Goal: Transaction & Acquisition: Book appointment/travel/reservation

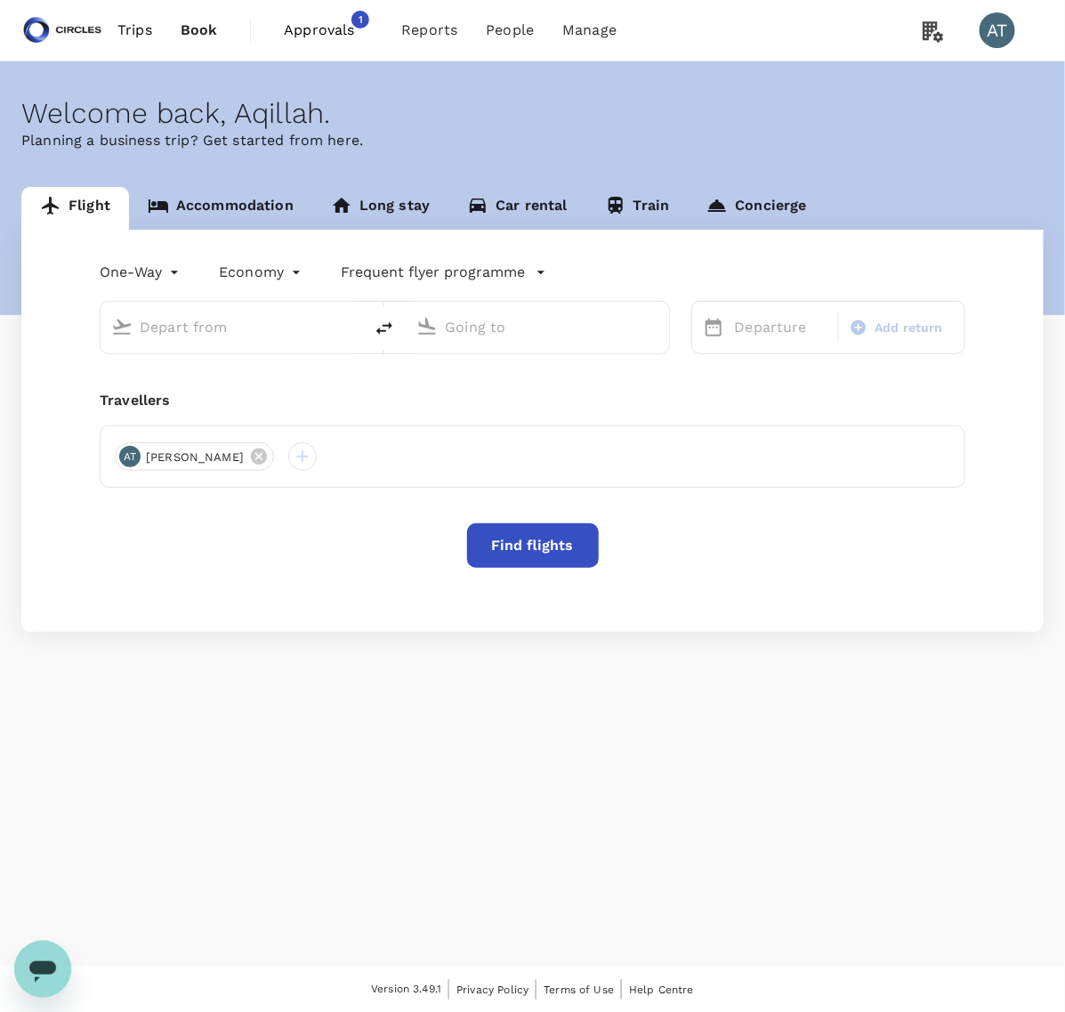
type input "Soekarno-Hatta Intl (CGK)"
type input "Singapore Changi (SIN)"
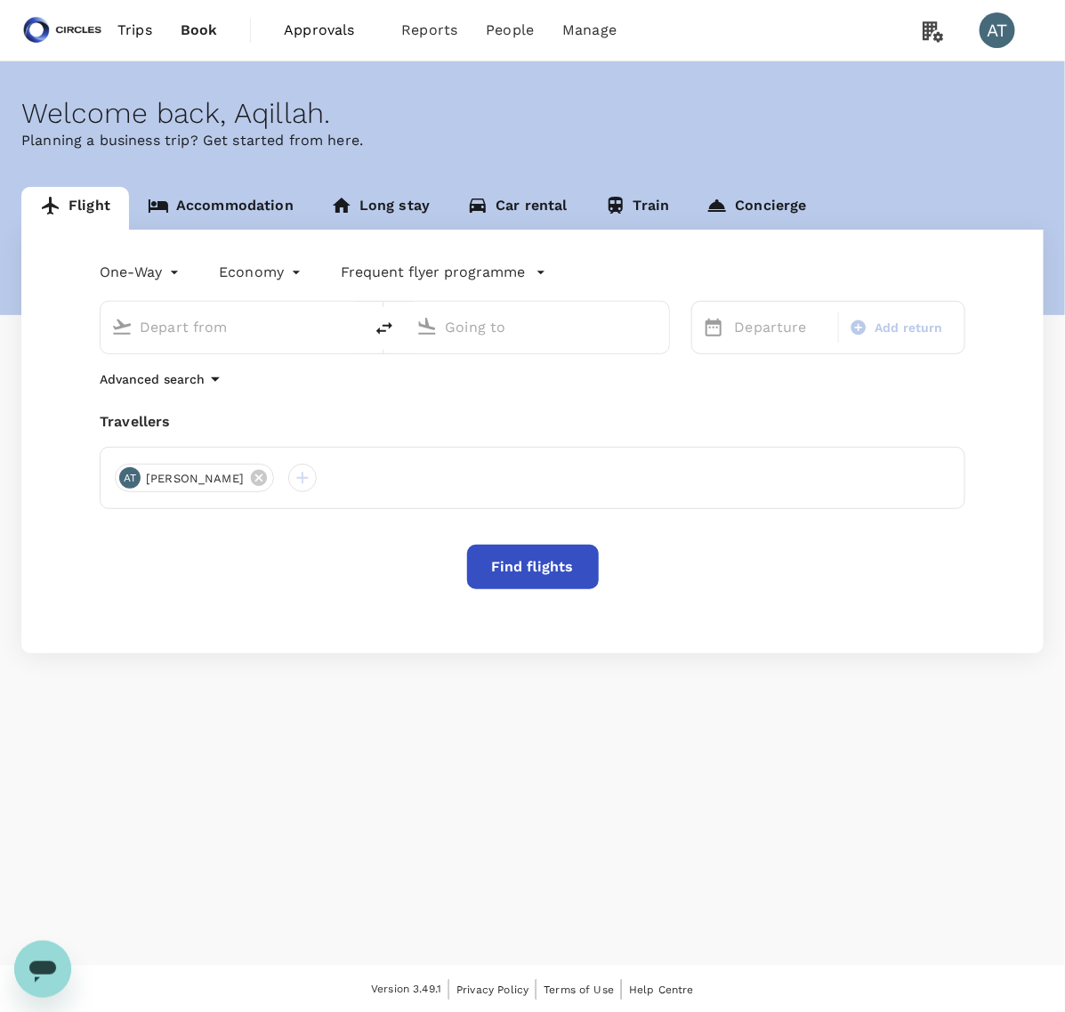
type input "Soekarno-Hatta Intl (CGK)"
type input "Singapore Changi (SIN)"
click at [369, 327] on button "delete" at bounding box center [384, 328] width 43 height 43
type input "Singapore Changi (SIN)"
type input "Soekarno-Hatta Intl (CGK)"
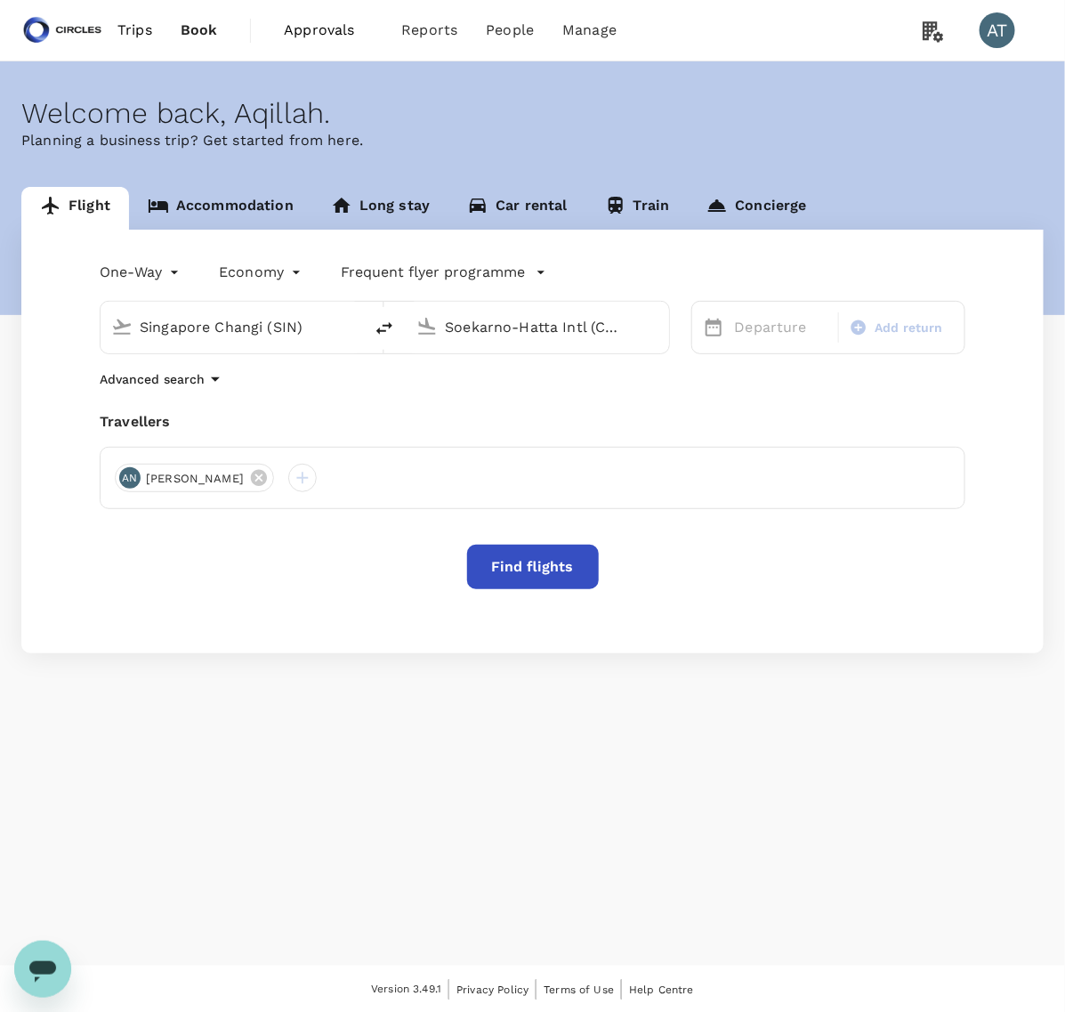
click at [686, 327] on div "Departure Add return" at bounding box center [817, 316] width 295 height 75
click at [696, 332] on div "Departure Add return" at bounding box center [828, 327] width 274 height 53
click at [715, 335] on icon at bounding box center [713, 327] width 21 height 21
click at [750, 323] on p "Departure" at bounding box center [781, 327] width 93 height 21
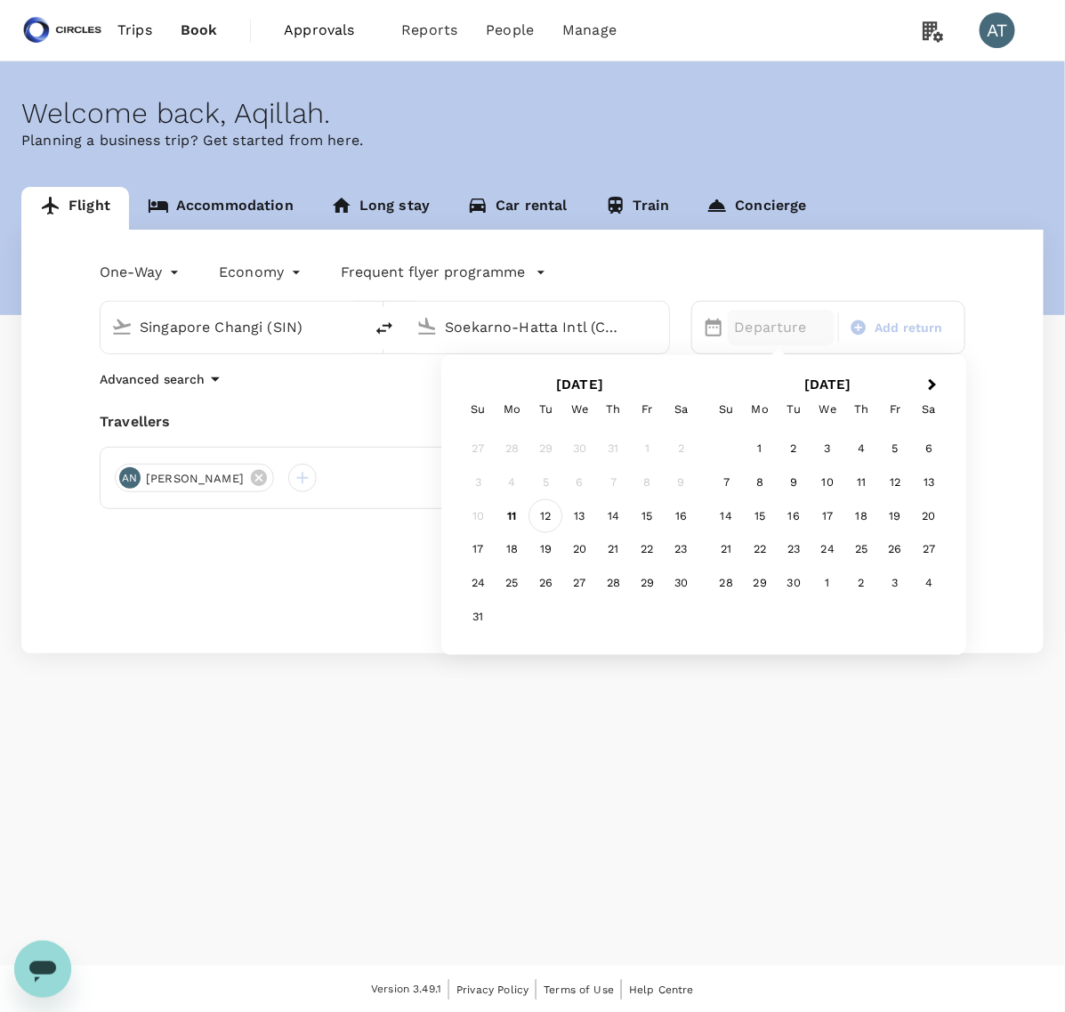
click at [540, 518] on div "12" at bounding box center [546, 516] width 34 height 34
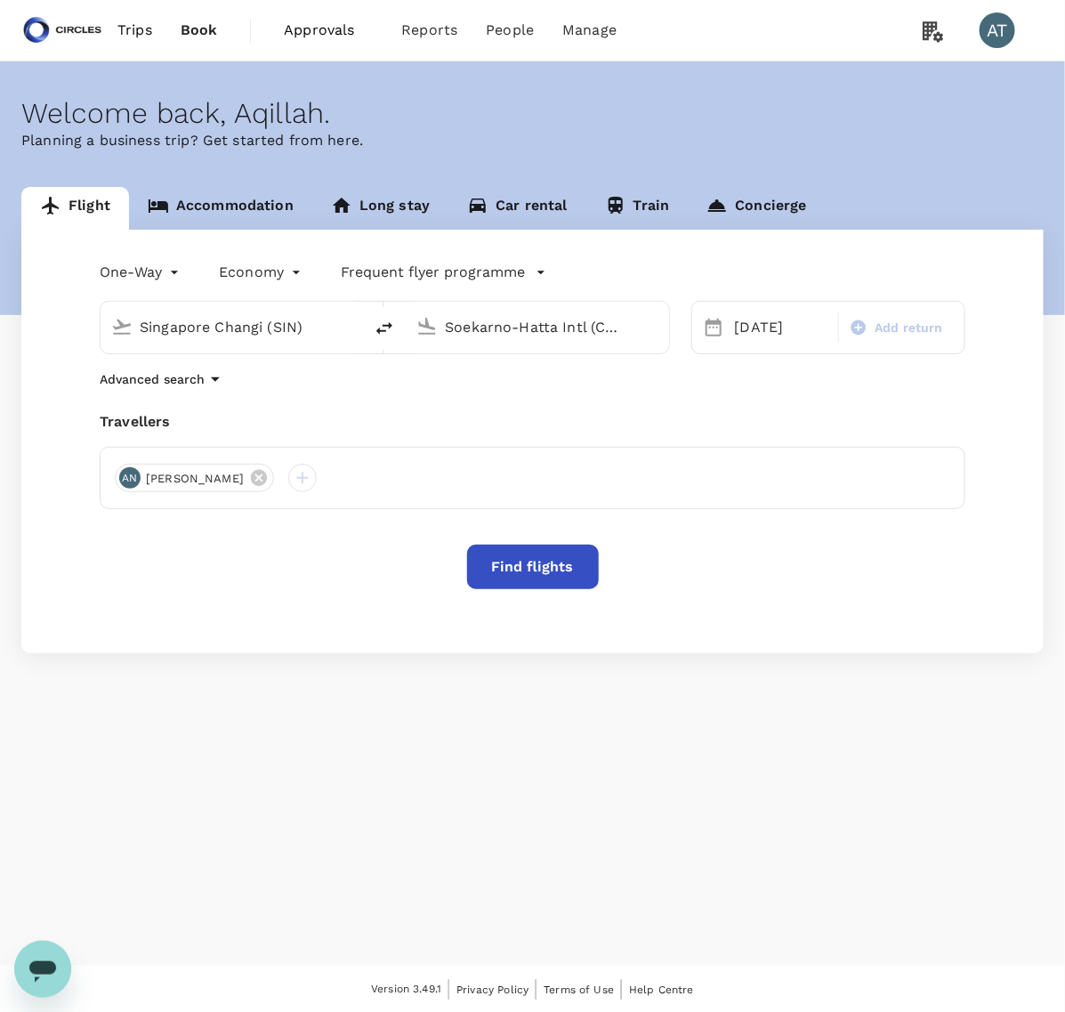
click at [522, 566] on button "Find flights" at bounding box center [533, 567] width 132 height 44
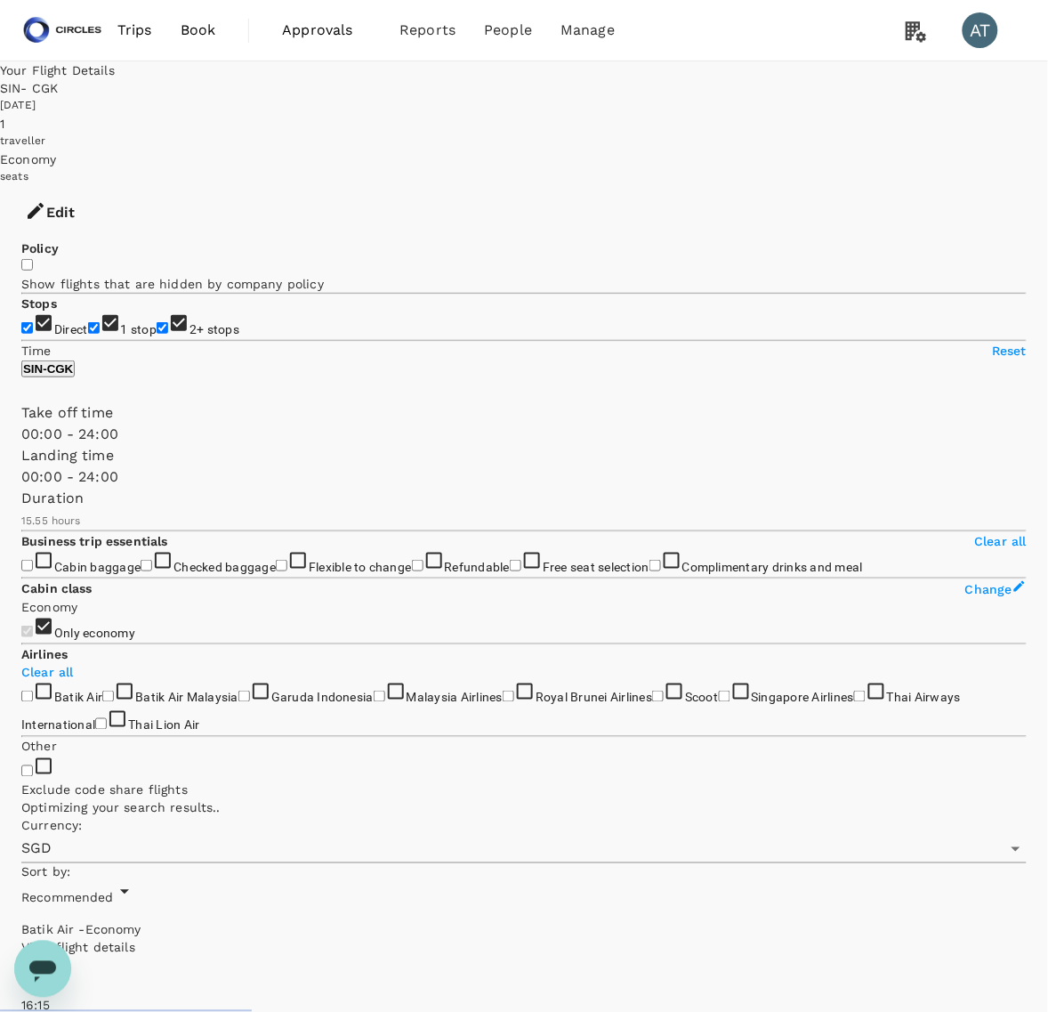
type input "1915"
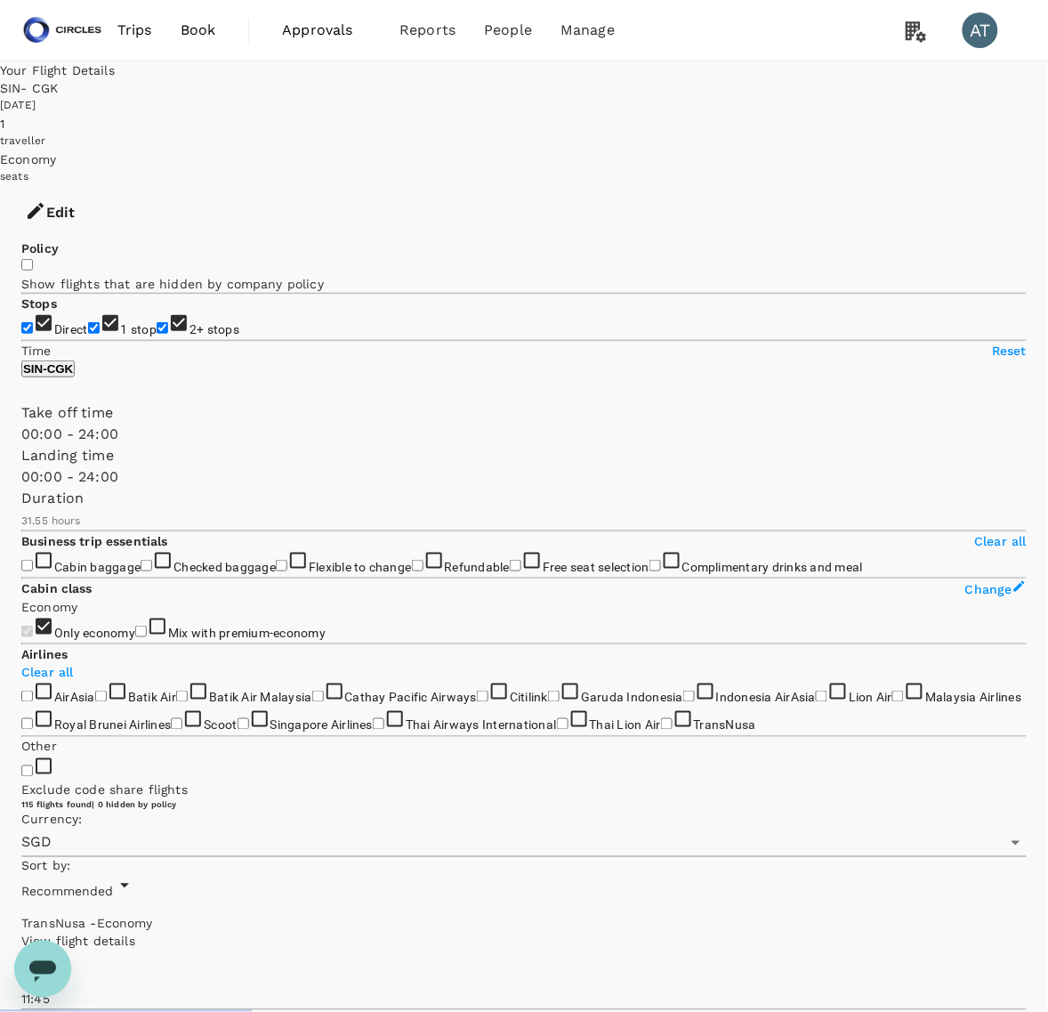
click at [726, 115] on div "SIN - CGK [DATE]" at bounding box center [524, 97] width 1048 height 36
click at [730, 107] on div "[DATE]" at bounding box center [524, 106] width 1048 height 18
click at [721, 79] on div "SIN - CGK" at bounding box center [524, 88] width 1048 height 18
click at [719, 97] on div "[DATE]" at bounding box center [524, 106] width 1048 height 18
click at [723, 87] on div "SIN - CGK" at bounding box center [524, 88] width 1048 height 18
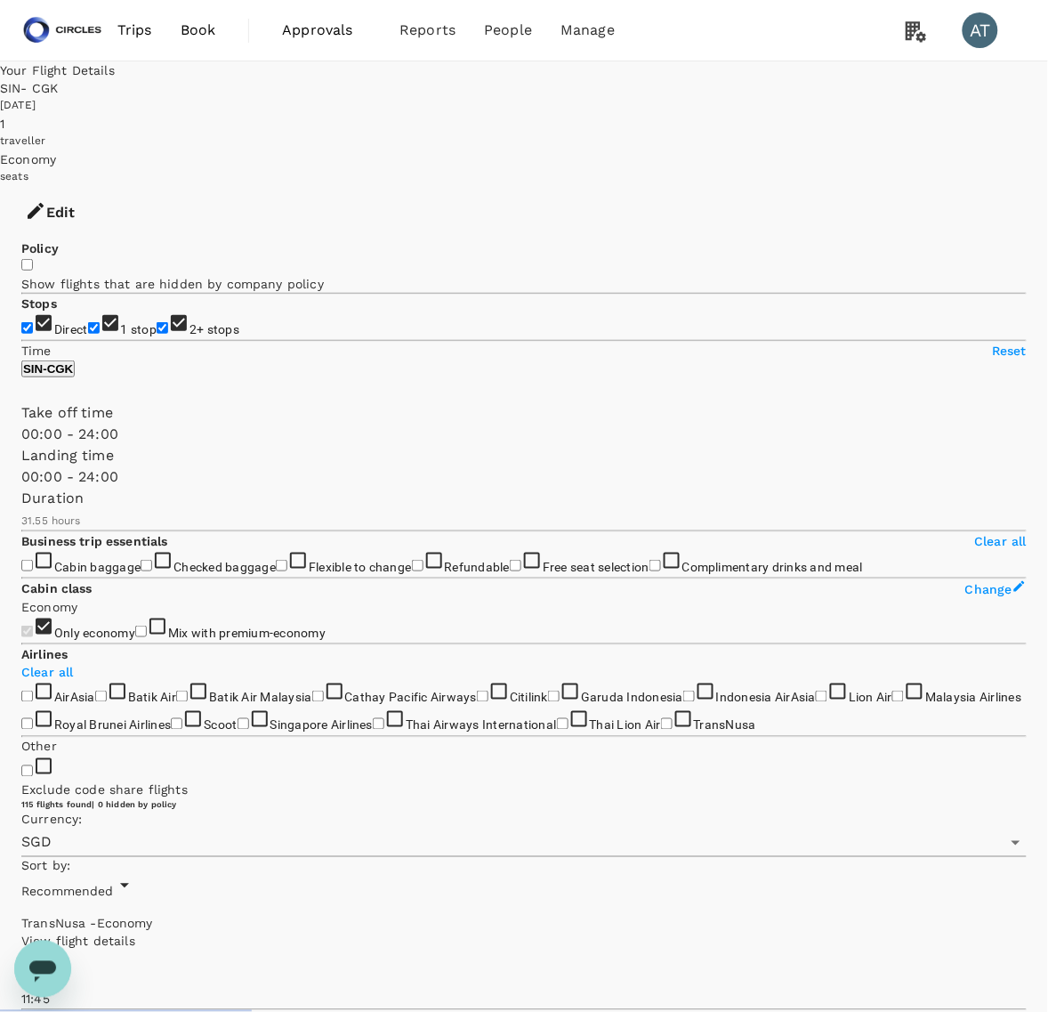
click at [44, 203] on icon "button" at bounding box center [36, 211] width 16 height 16
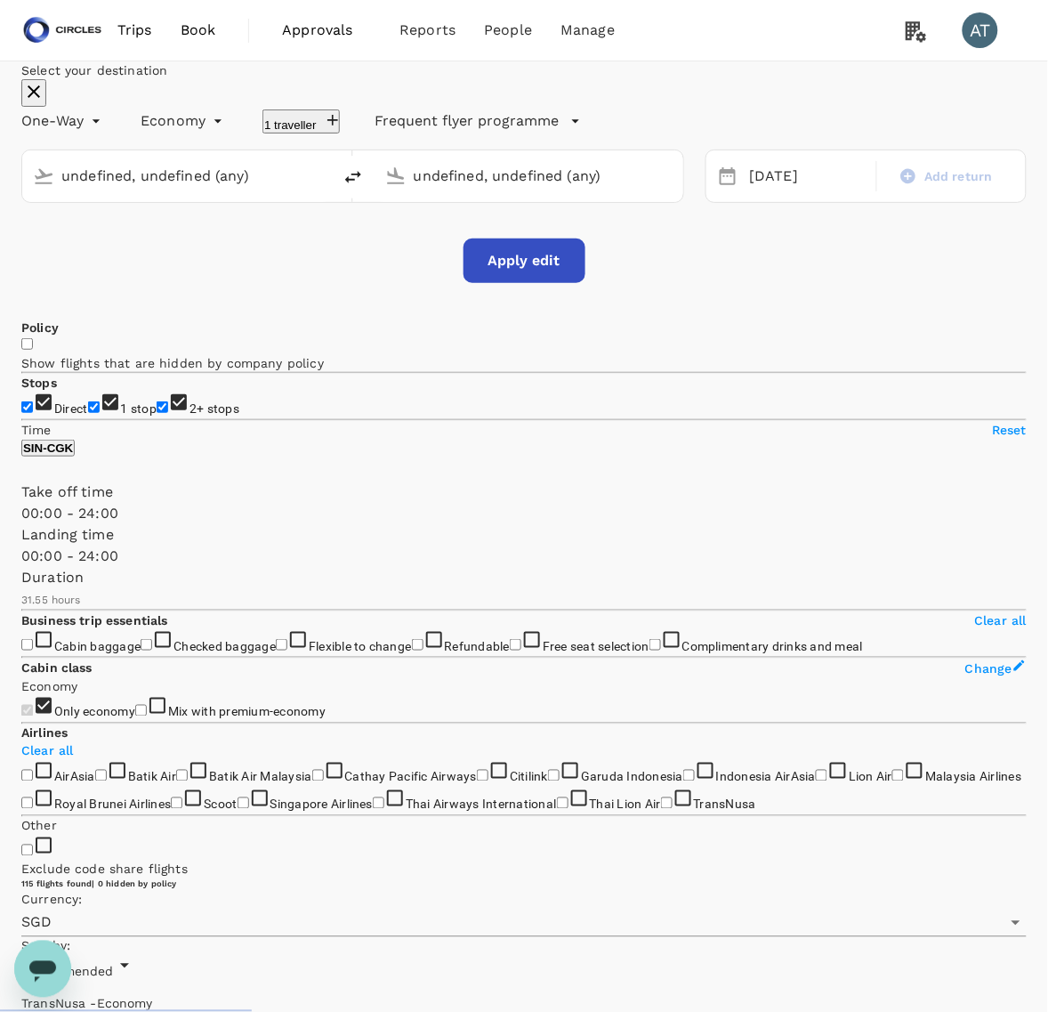
type input "Singapore Changi (SIN)"
type input "Soekarno-Hatta Intl (CGK)"
type input "Singapore Changi (SIN)"
type input "Soekarno-Hatta Intl (CGK)"
click at [364, 188] on icon "delete" at bounding box center [353, 176] width 21 height 21
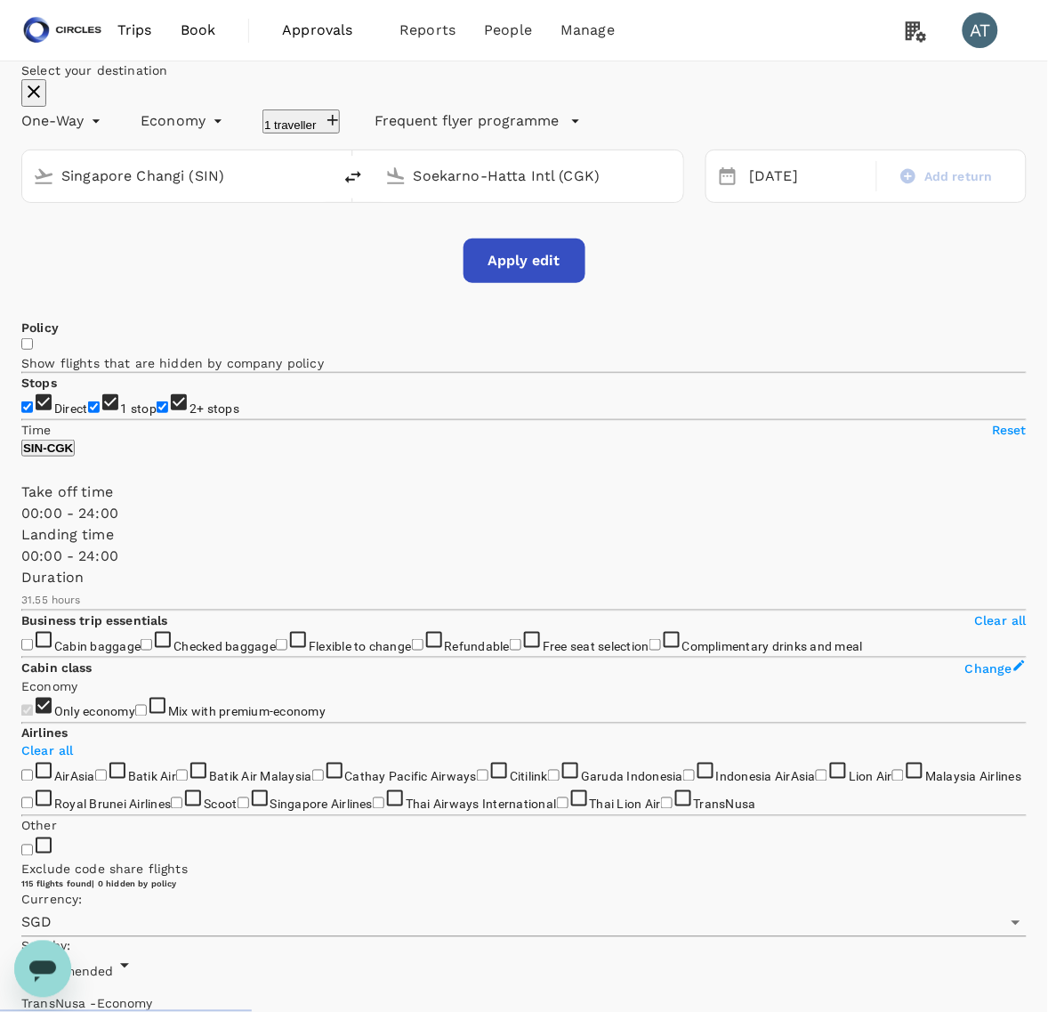
type input "Soekarno-Hatta Intl (CGK)"
type input "Singapore Changi (SIN)"
click at [538, 283] on button "Apply edit" at bounding box center [525, 260] width 122 height 44
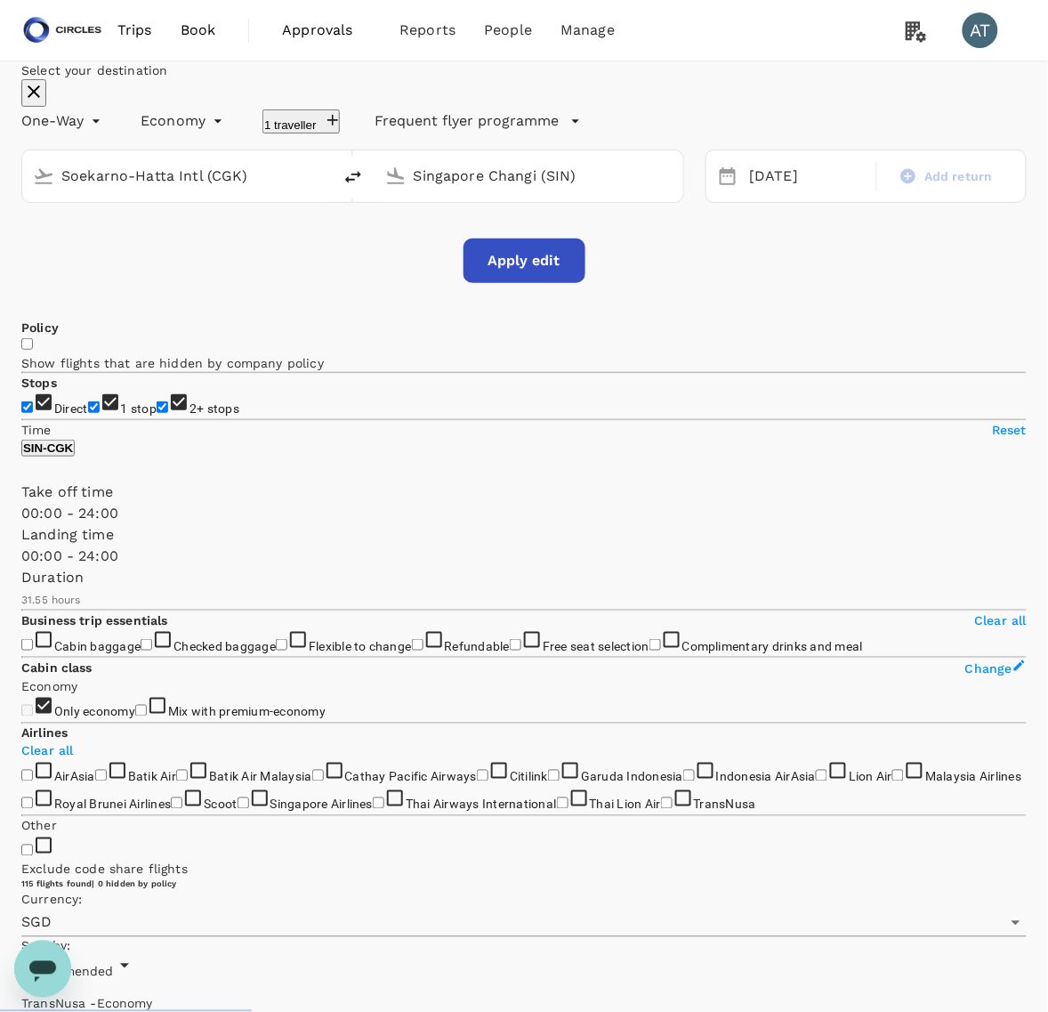
checkbox input "false"
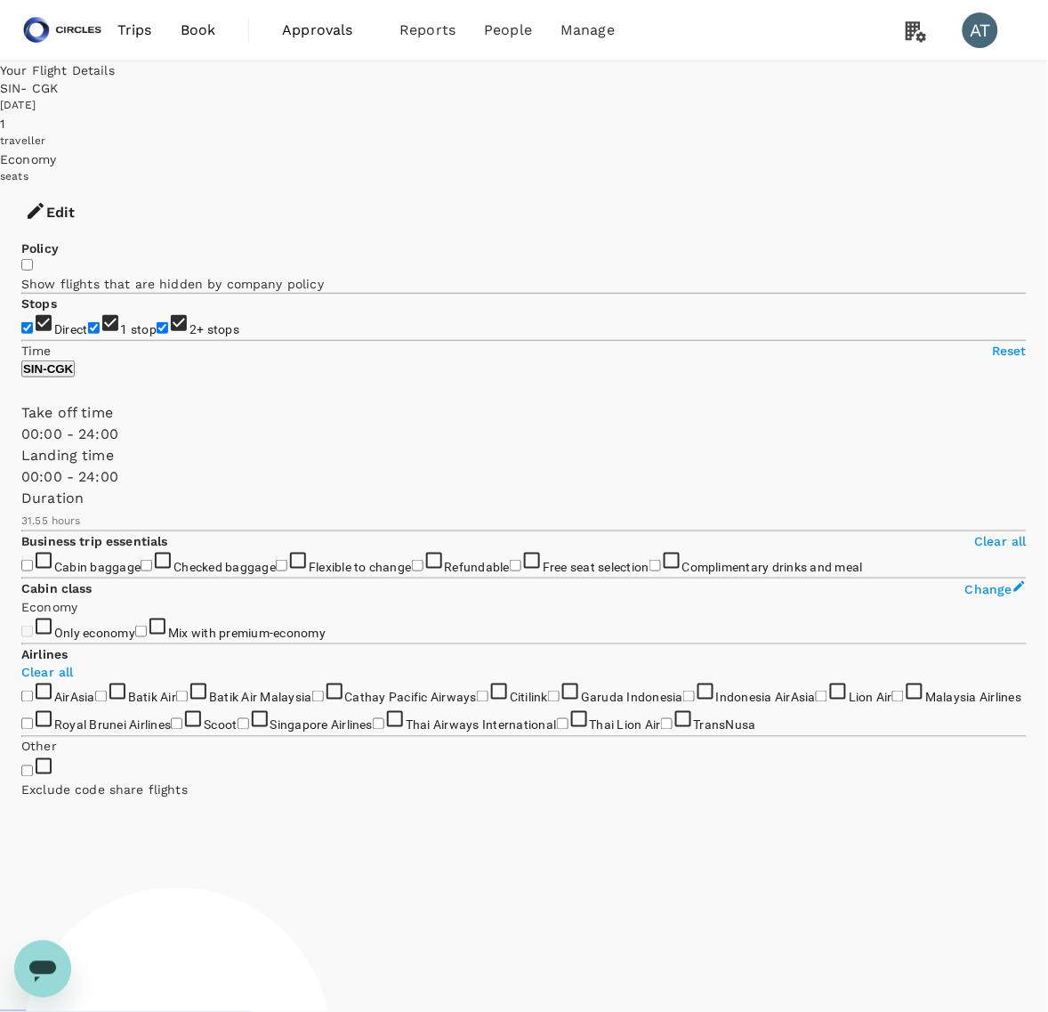
type input "1440"
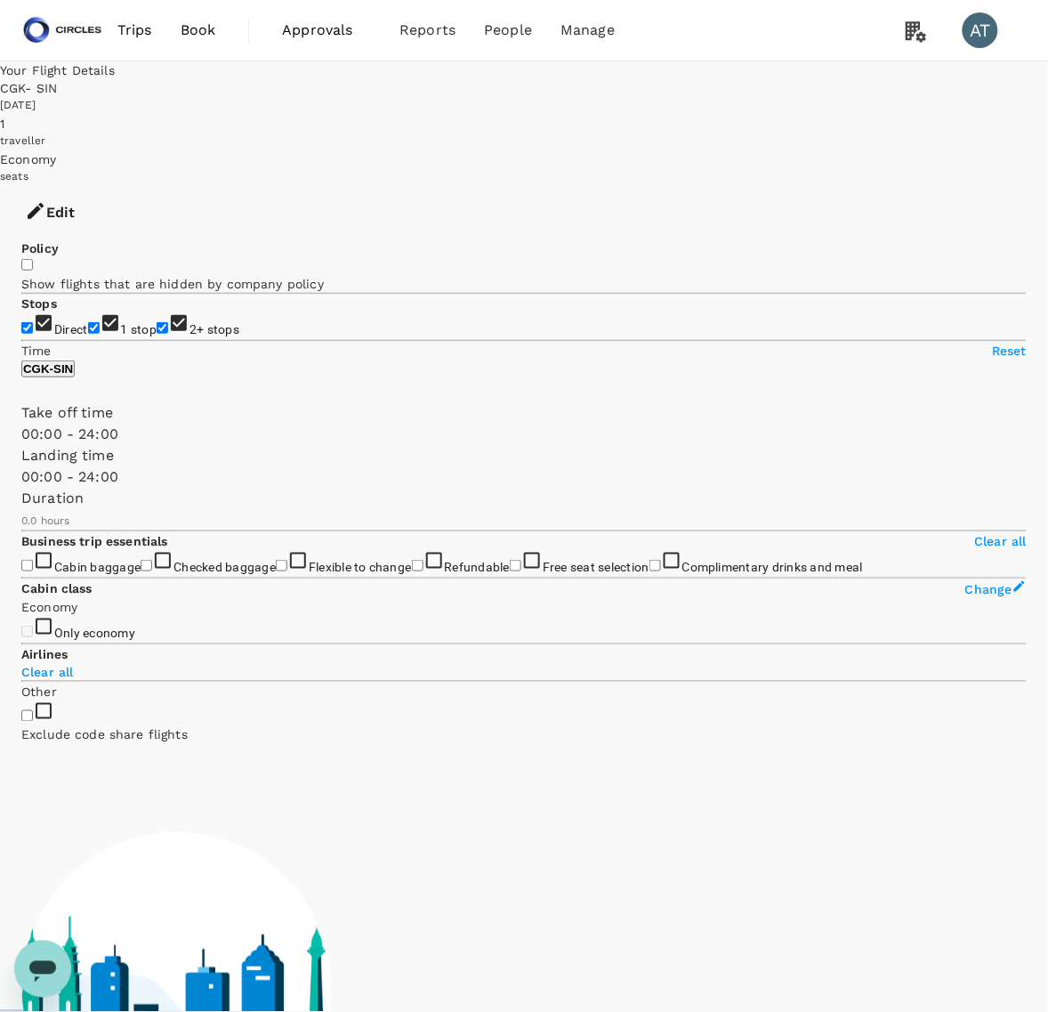
type input "1110"
checkbox input "true"
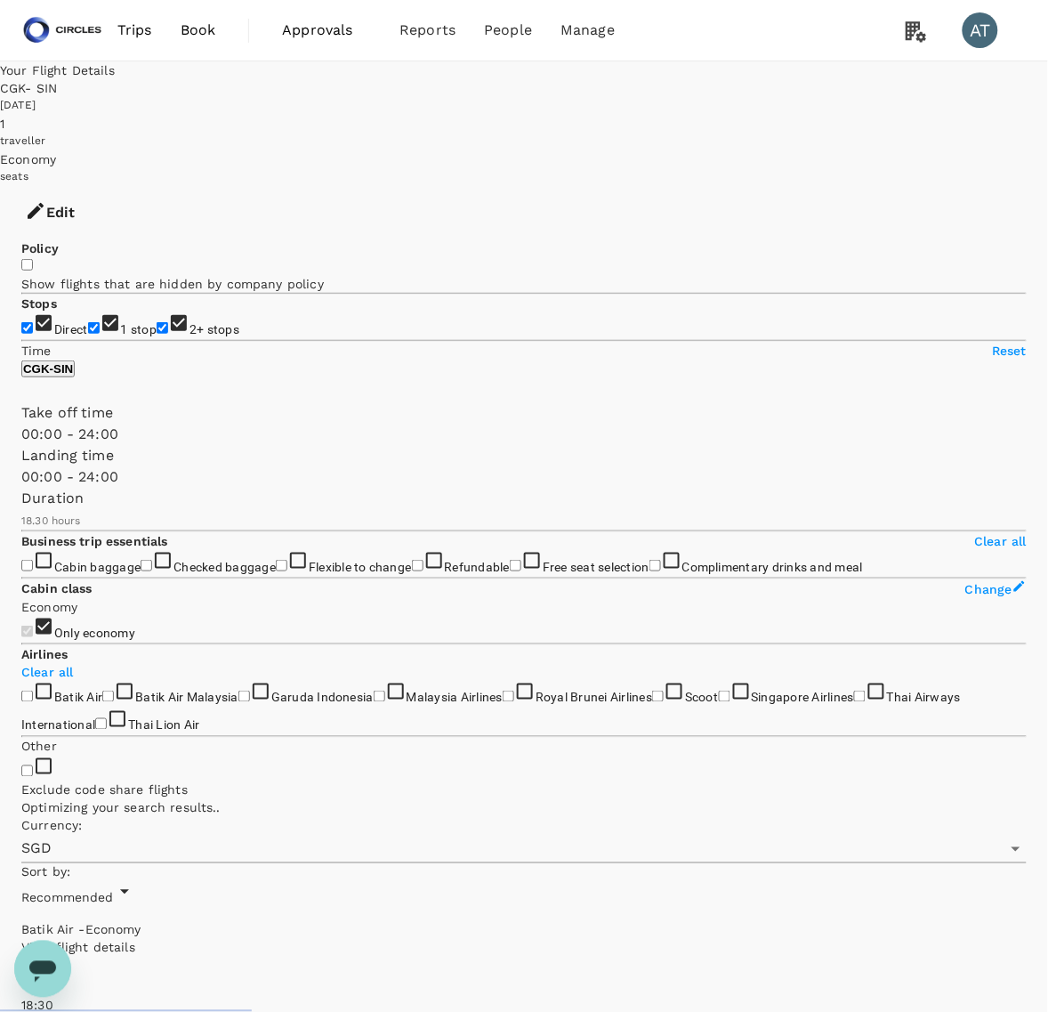
type input "1815"
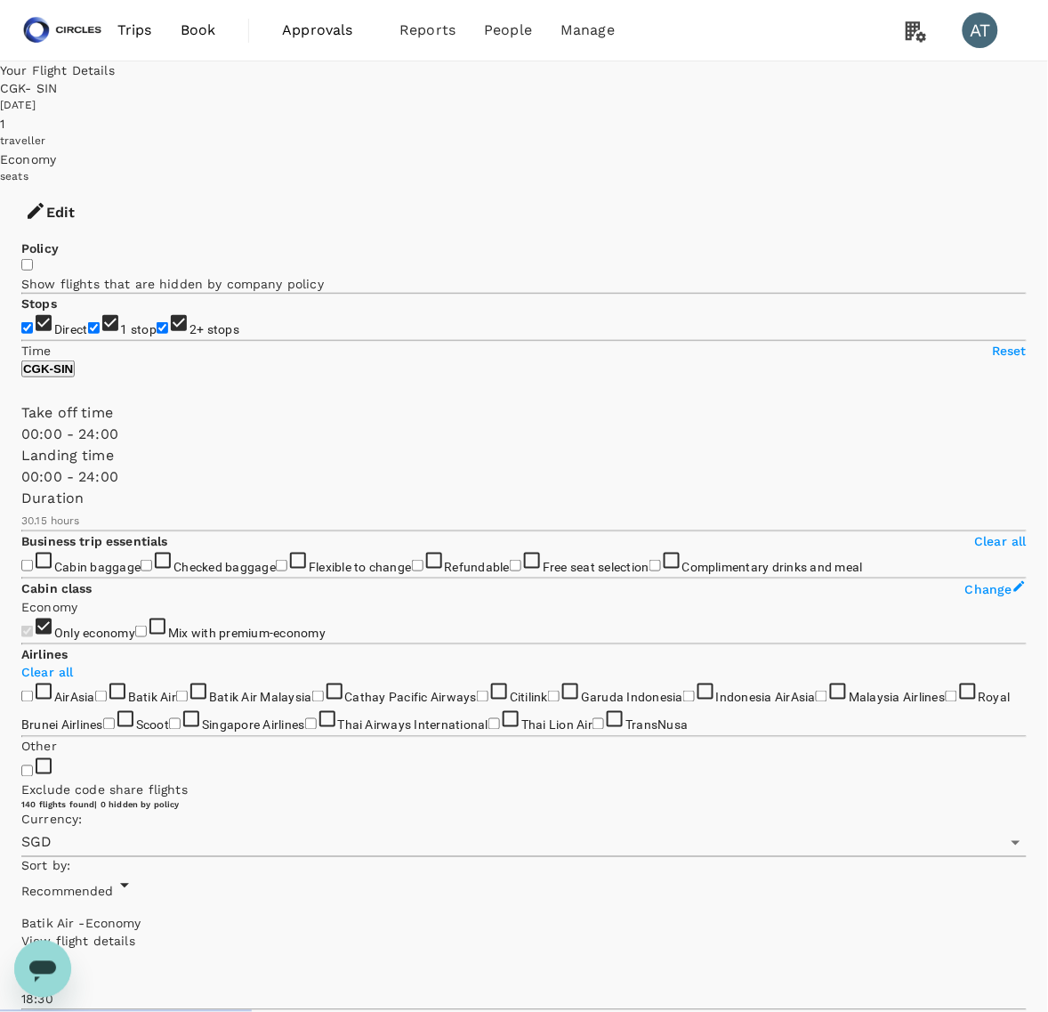
click at [114, 885] on span "Recommended" at bounding box center [67, 892] width 93 height 14
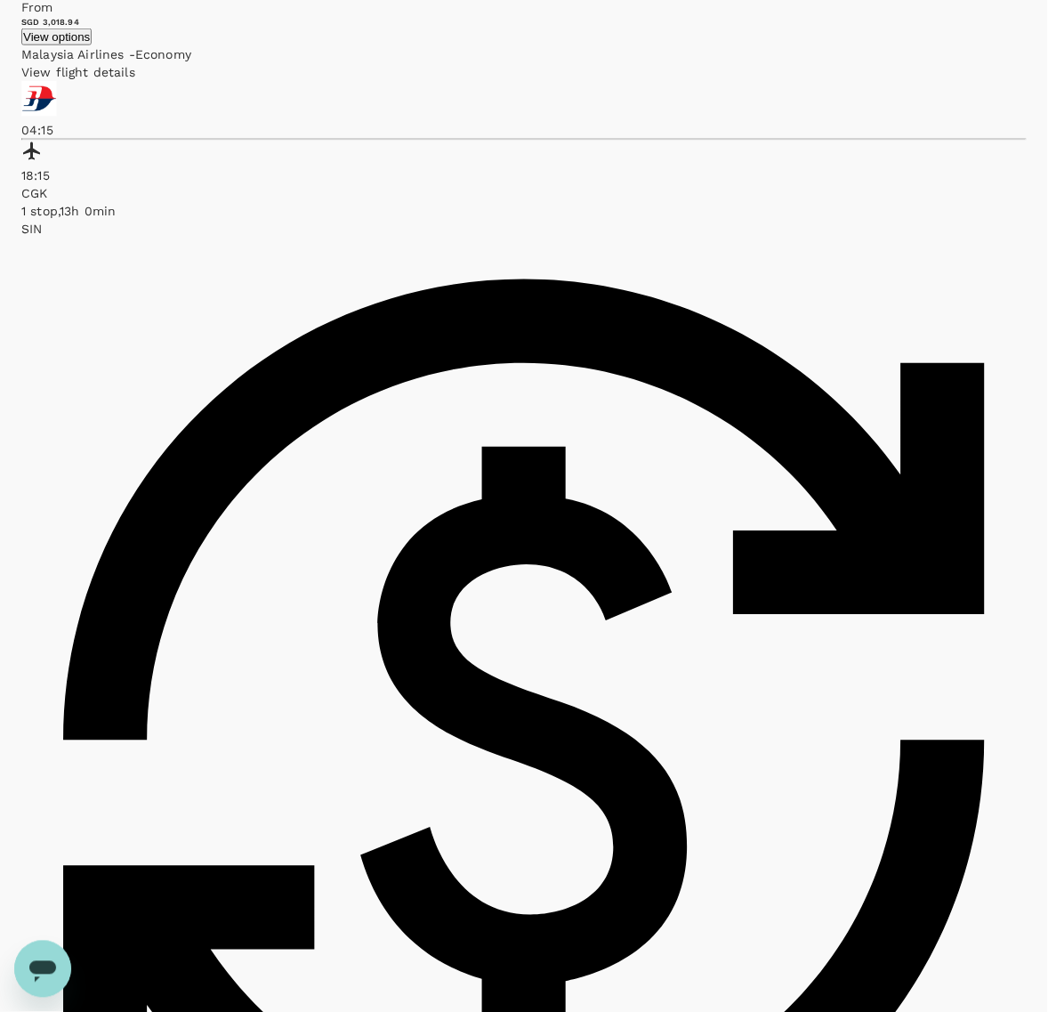
scroll to position [3398, 0]
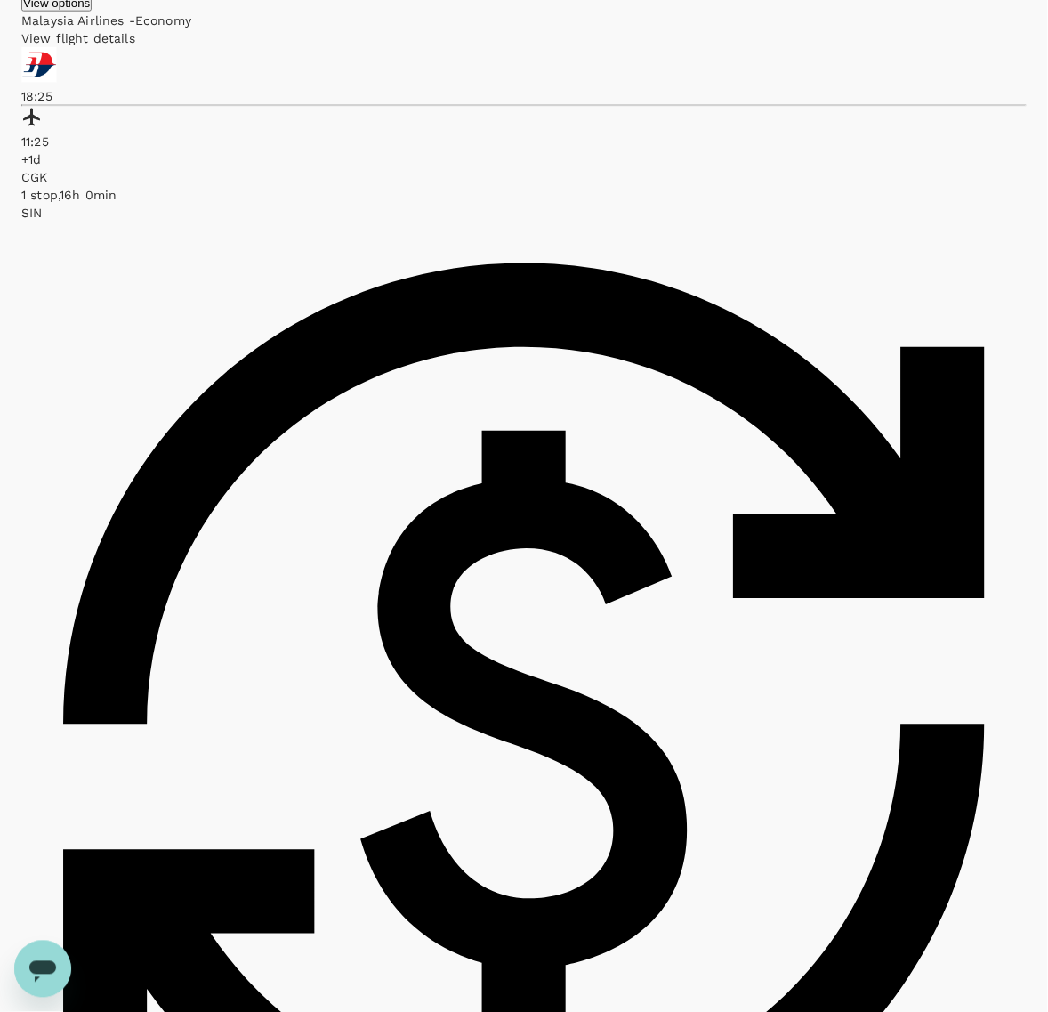
scroll to position [3260, 0]
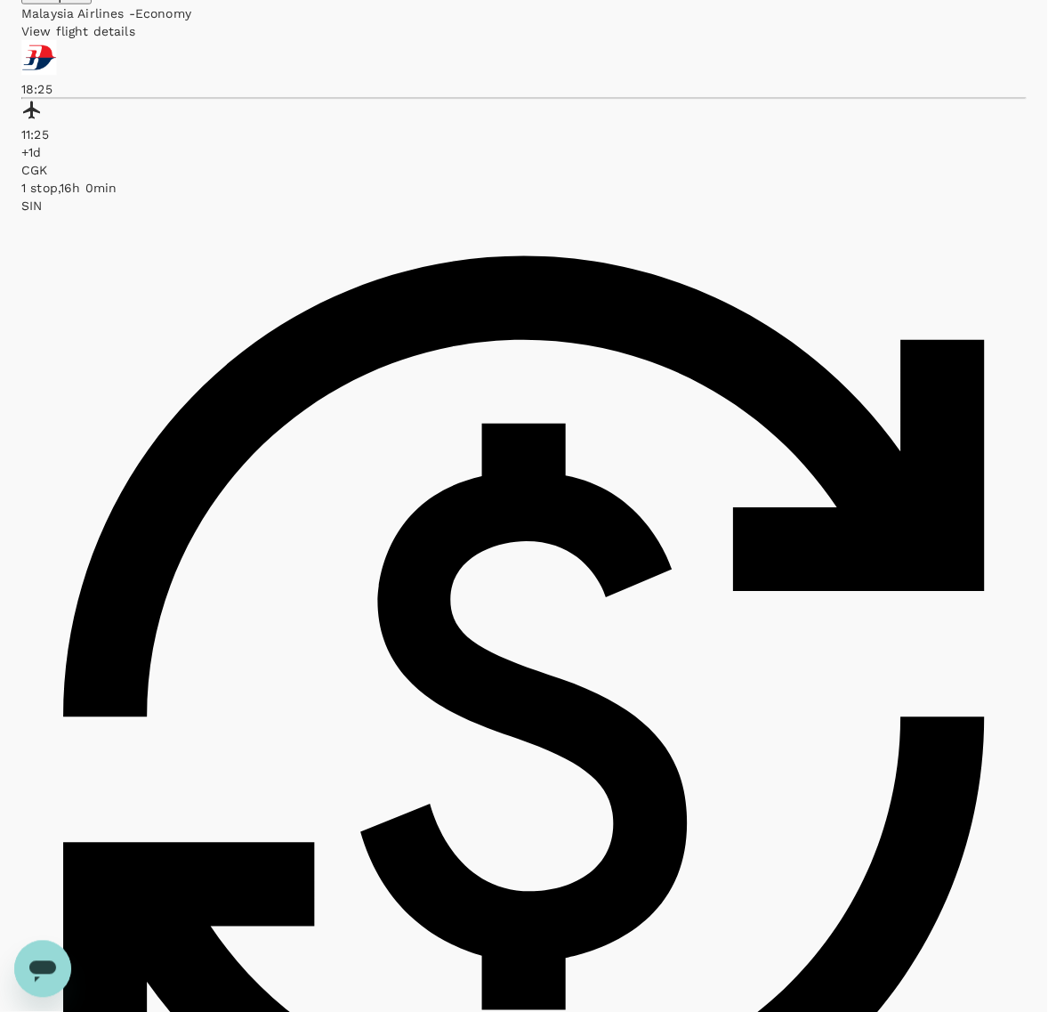
drag, startPoint x: 612, startPoint y: 897, endPoint x: 465, endPoint y: 955, distance: 157.8
drag, startPoint x: 465, startPoint y: 955, endPoint x: 126, endPoint y: 741, distance: 400.7
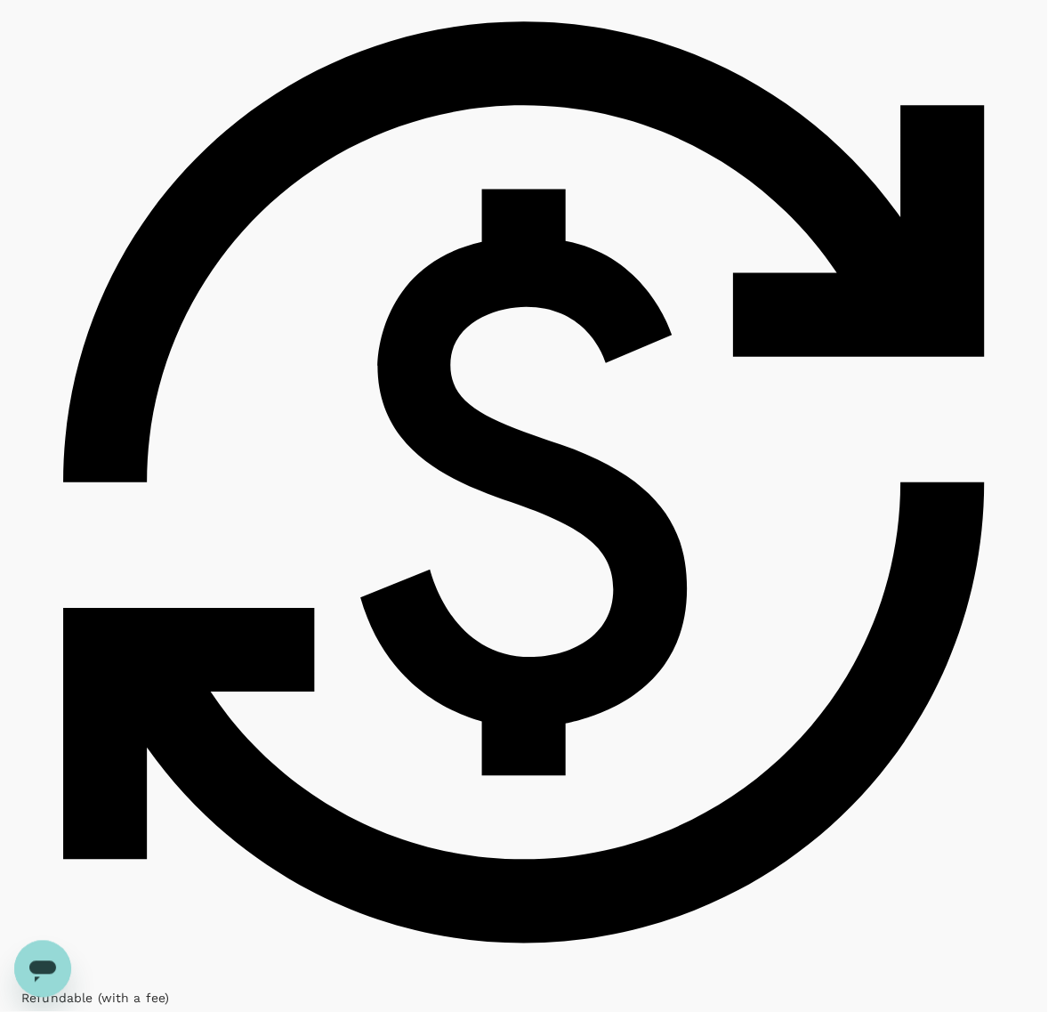
drag, startPoint x: 546, startPoint y: 463, endPoint x: 192, endPoint y: 732, distance: 444.4
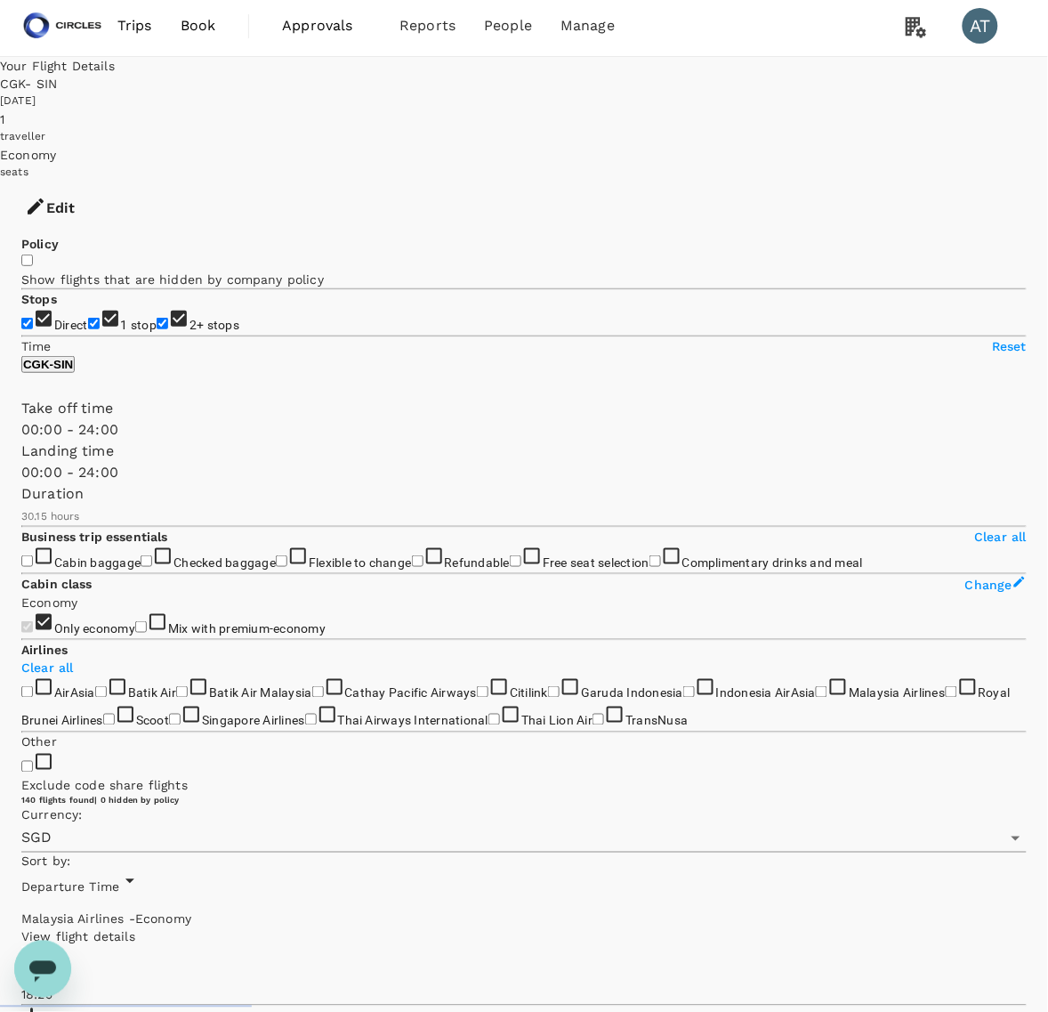
scroll to position [0, 0]
